Goal: Task Accomplishment & Management: Manage account settings

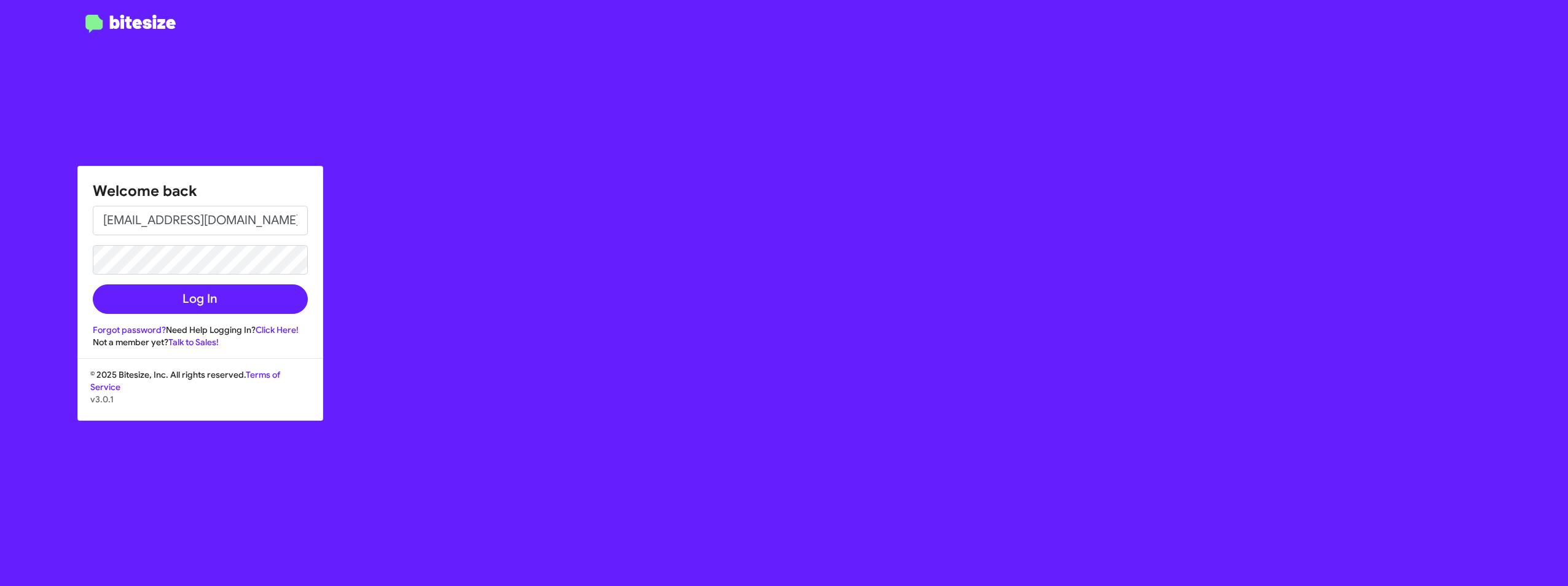
drag, startPoint x: 698, startPoint y: 501, endPoint x: 313, endPoint y: 352, distance: 412.8
click at [694, 498] on div "Welcome back [PERSON_NAME][EMAIL_ADDRESS][DOMAIN_NAME] Log In Forgot password? …" at bounding box center [914, 293] width 1307 height 586
click at [9, 384] on div at bounding box center [130, 300] width 261 height 571
click at [123, 326] on link "Forgot password?" at bounding box center [129, 329] width 73 height 11
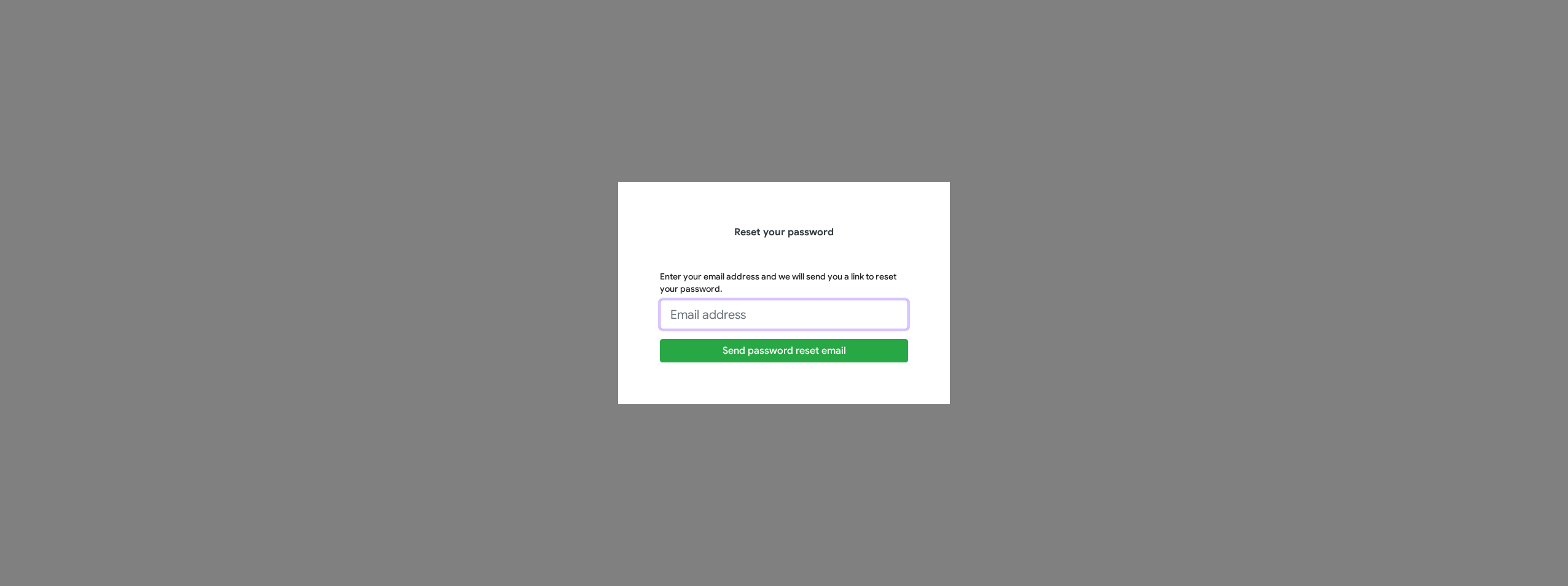
click at [725, 308] on input "Enter your email address and we will send you a link to reset your password." at bounding box center [784, 314] width 248 height 29
click at [720, 316] on input "Enter your email address and we will send you a link to reset your password." at bounding box center [784, 314] width 248 height 29
type input "[EMAIL_ADDRESS][DOMAIN_NAME]"
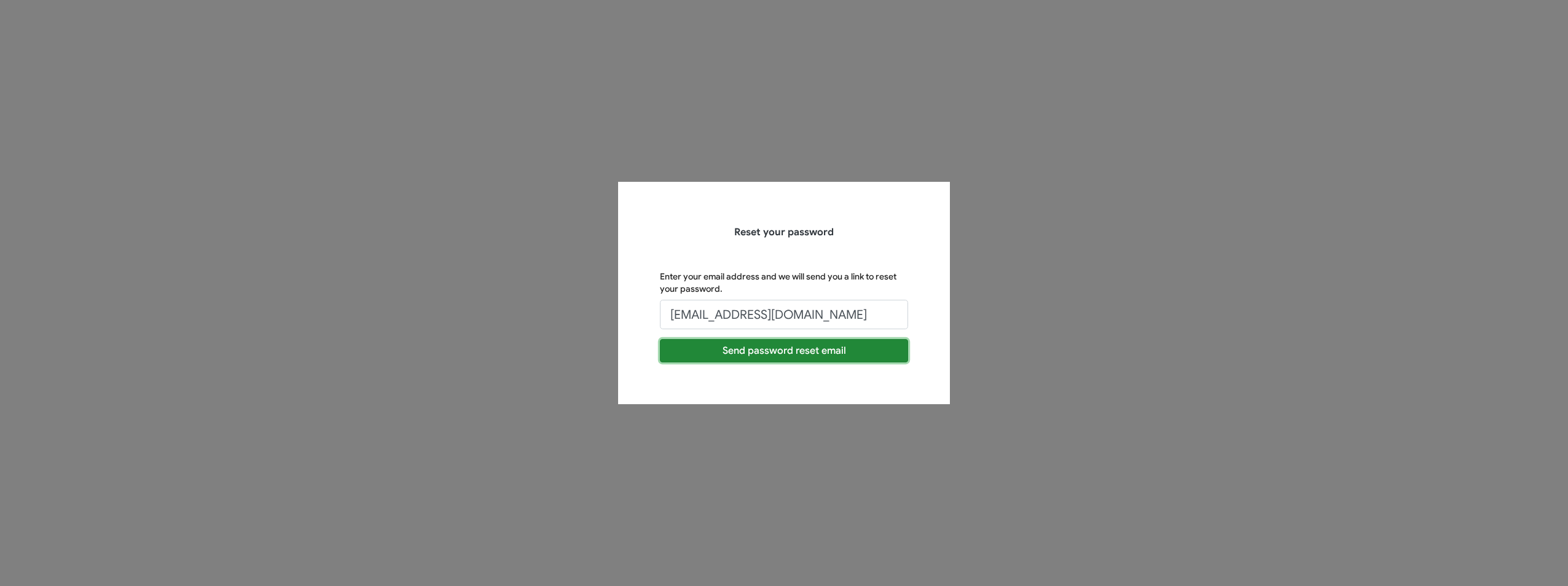
click at [739, 358] on button "Send password reset email" at bounding box center [784, 351] width 248 height 23
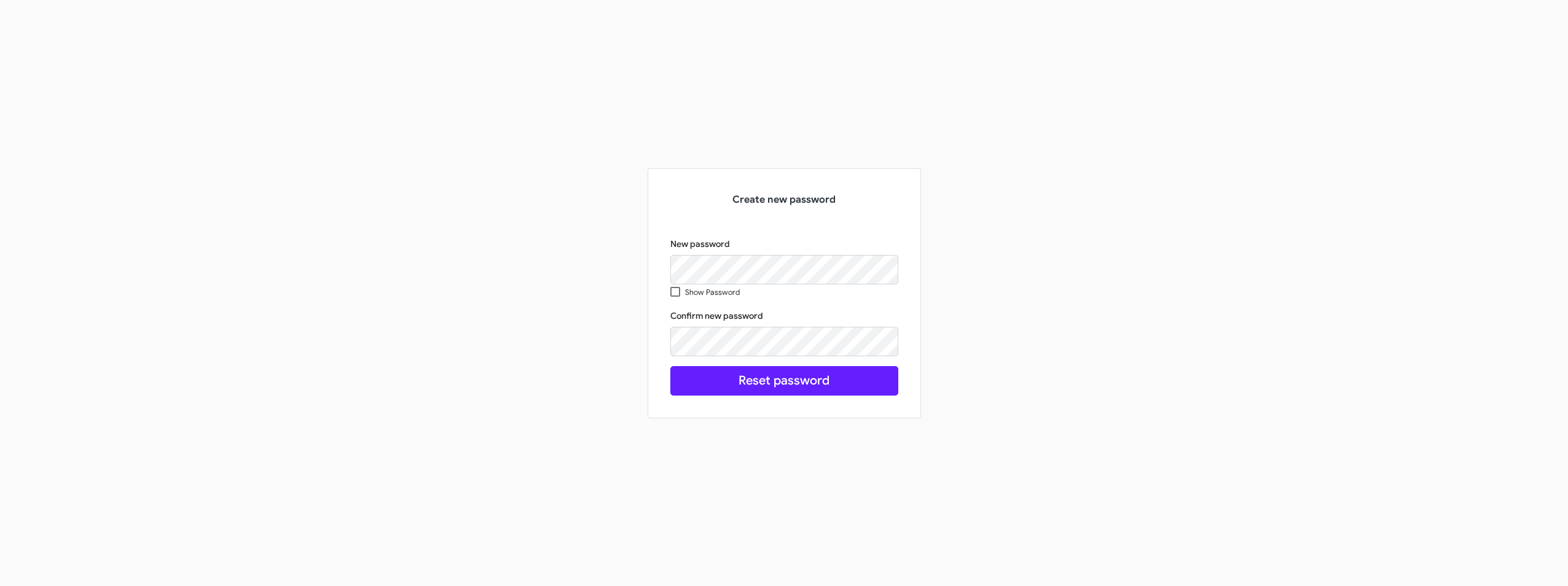
click at [713, 398] on div "Create new password New password Show Password Confirm new password Reset passw…" at bounding box center [784, 293] width 253 height 229
click at [732, 382] on button "Reset password" at bounding box center [784, 380] width 228 height 29
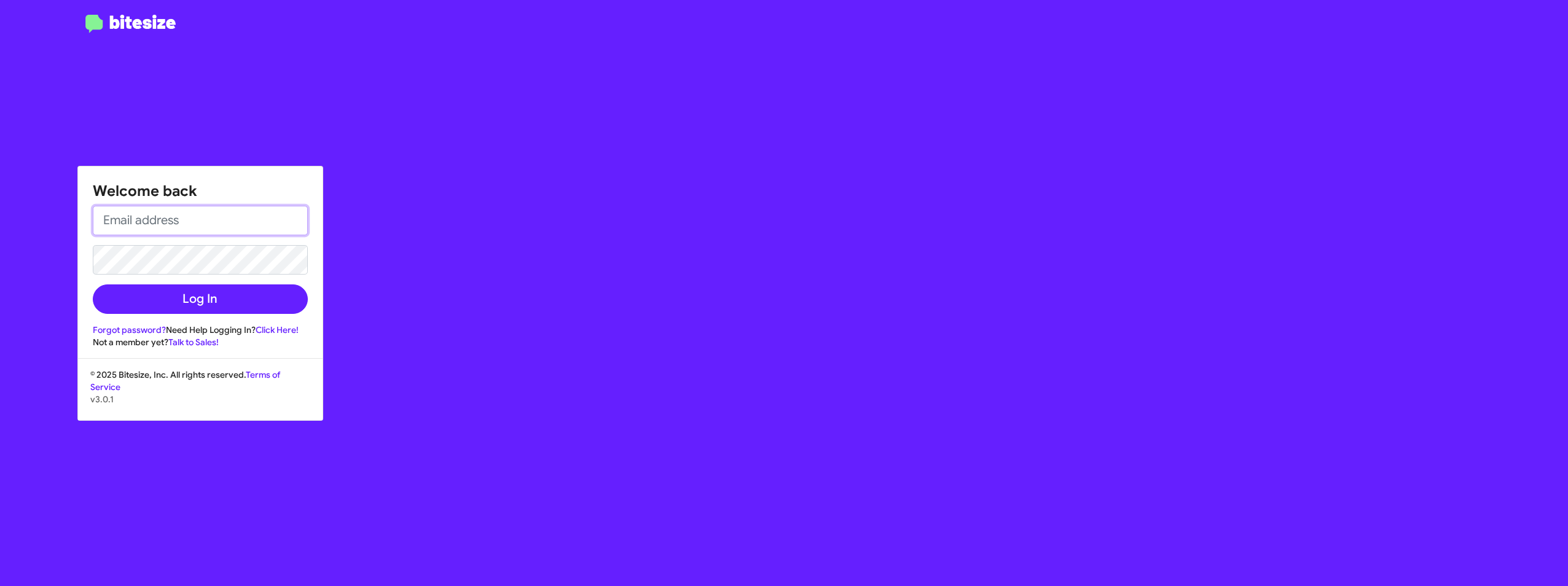
type input "[EMAIL_ADDRESS][DOMAIN_NAME]"
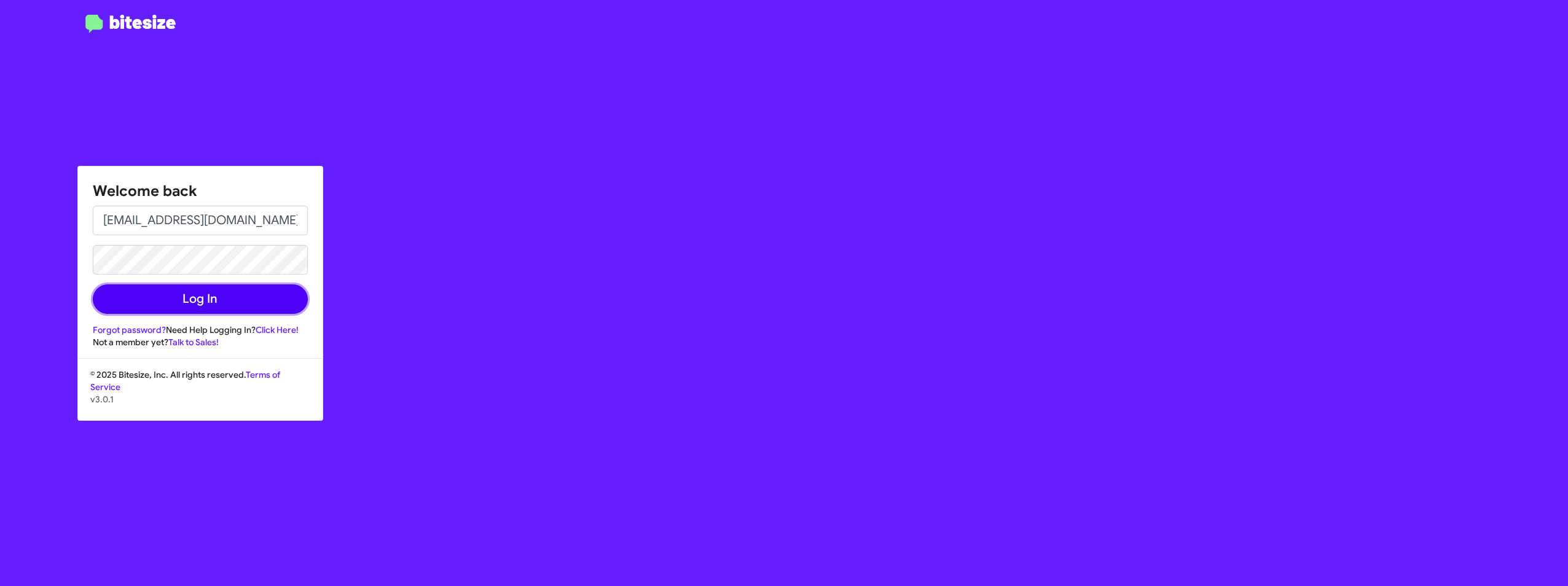
click at [116, 306] on button "Log In" at bounding box center [200, 298] width 215 height 29
